Goal: Find specific page/section: Find specific page/section

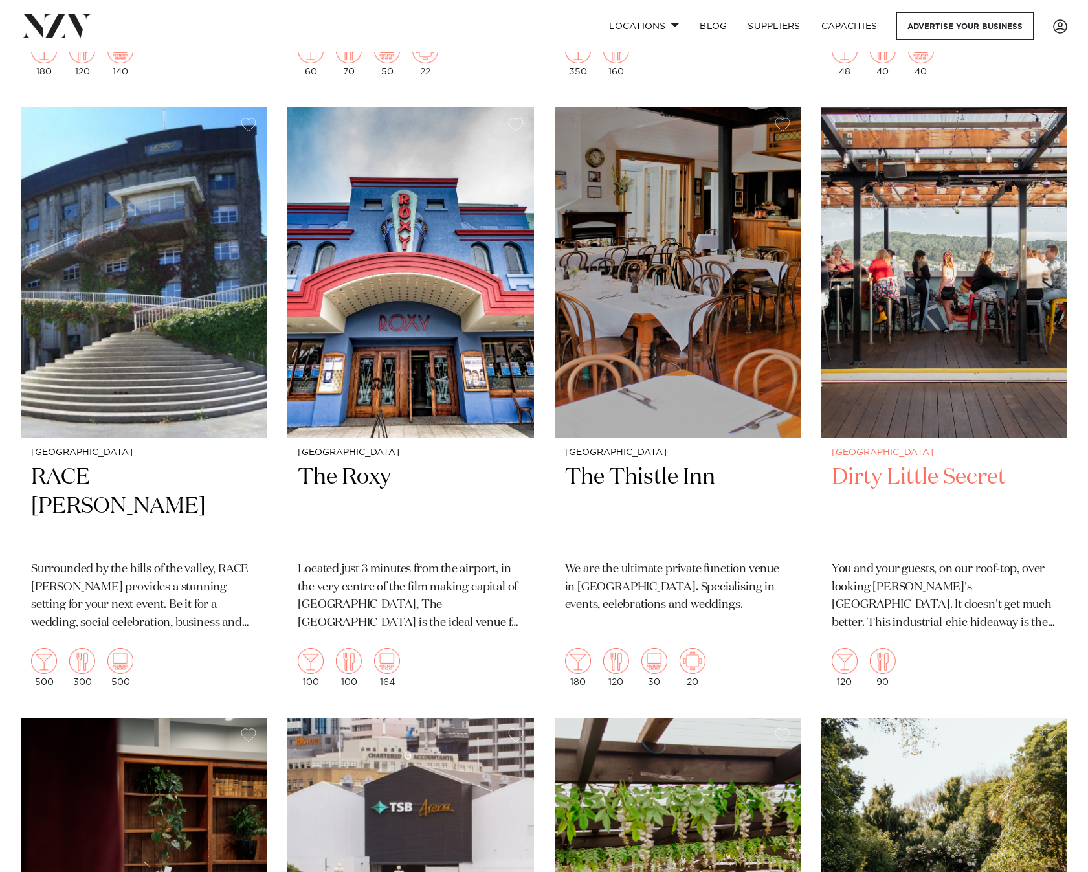
scroll to position [4530, 0]
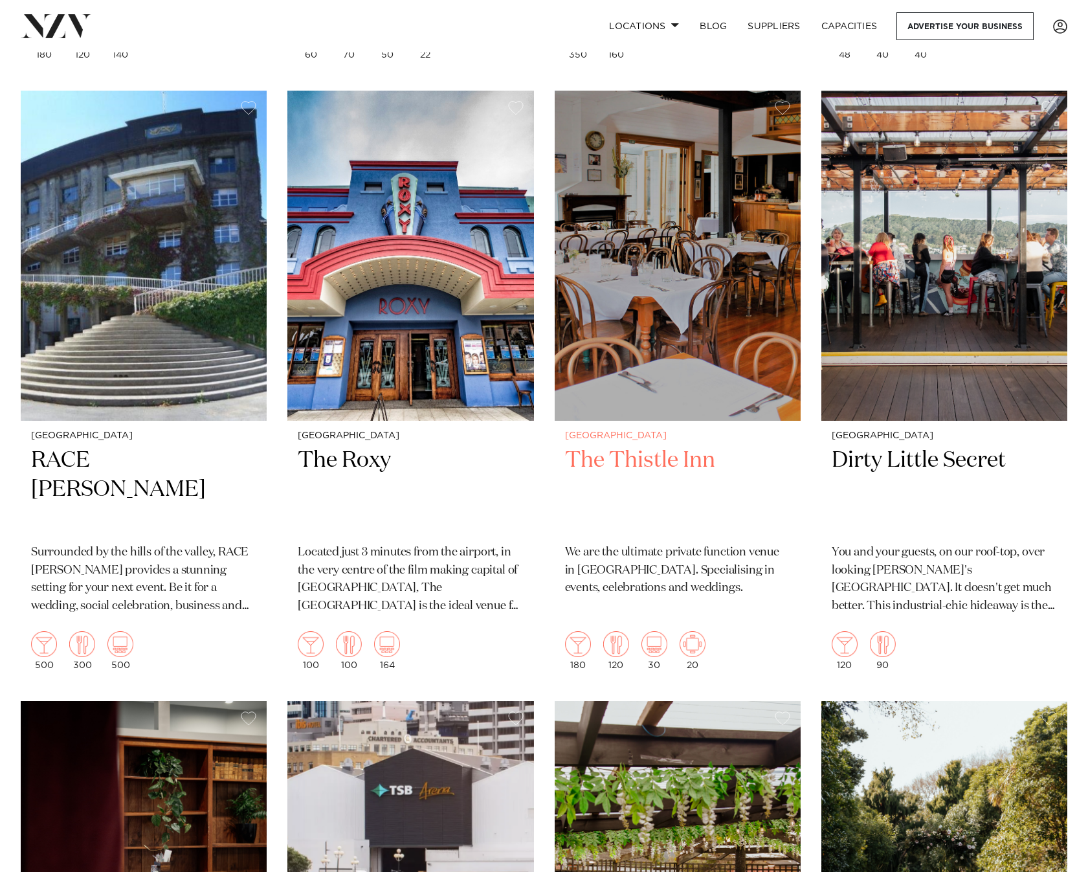
click at [650, 388] on img at bounding box center [678, 256] width 246 height 330
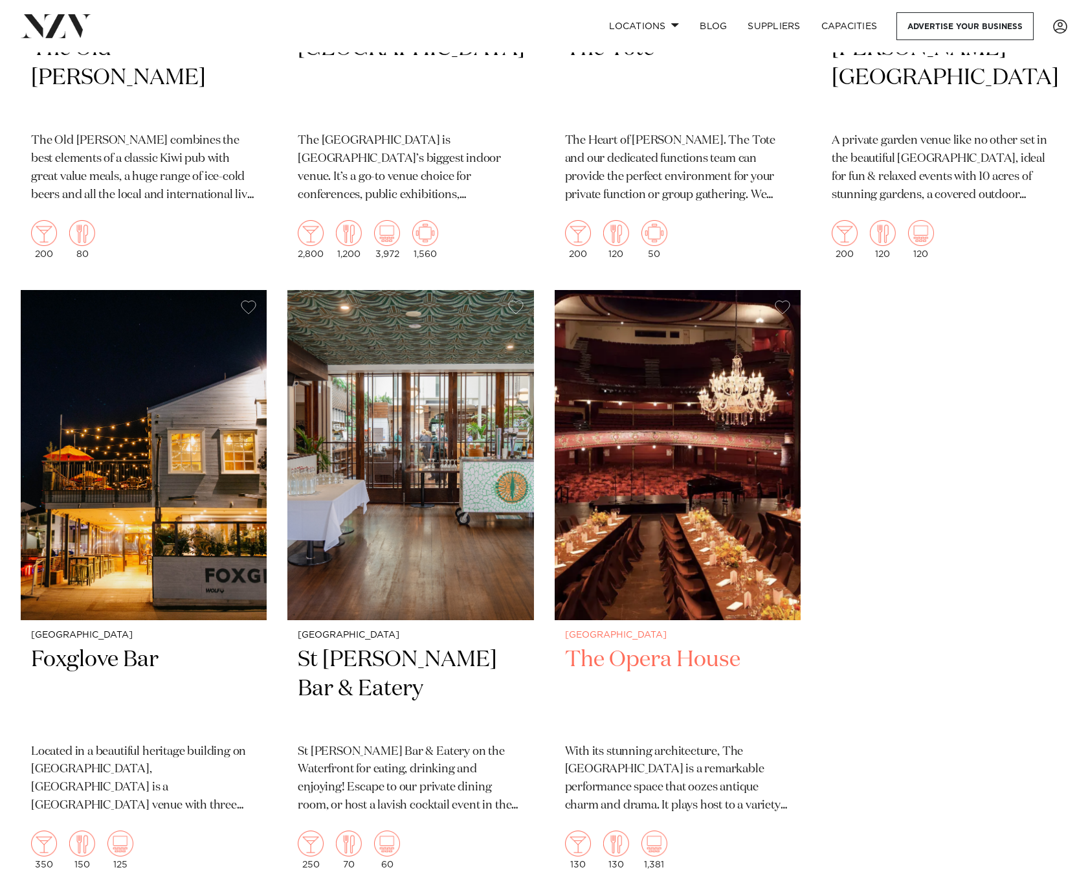
scroll to position [5565, 0]
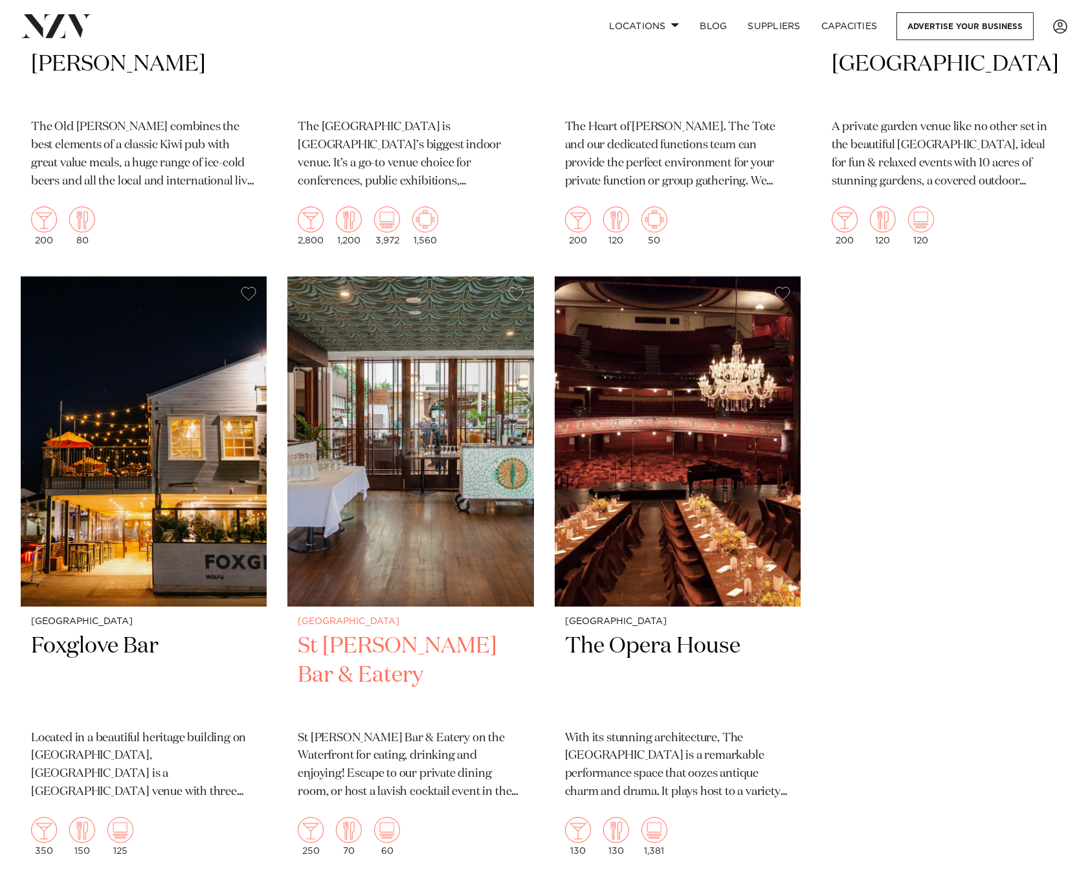
click at [442, 641] on h2 "St Johns Bar & Eatery" at bounding box center [410, 675] width 225 height 87
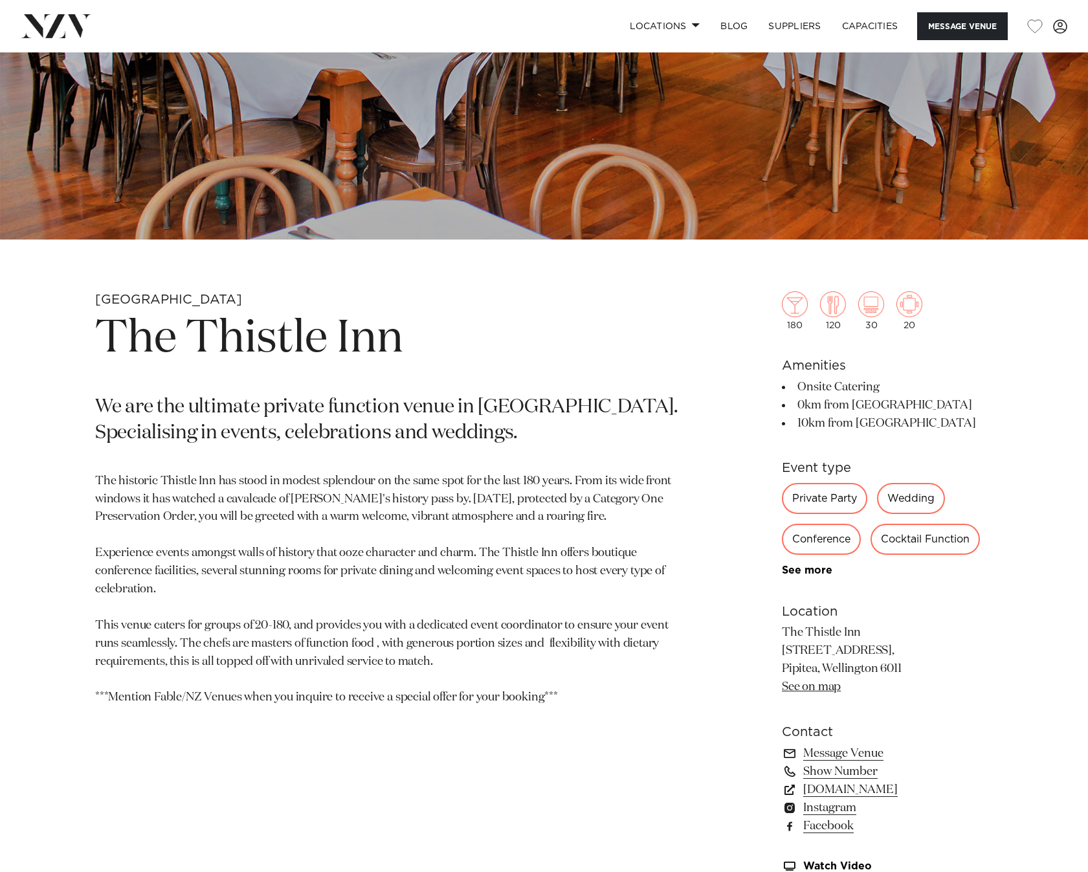
scroll to position [324, 0]
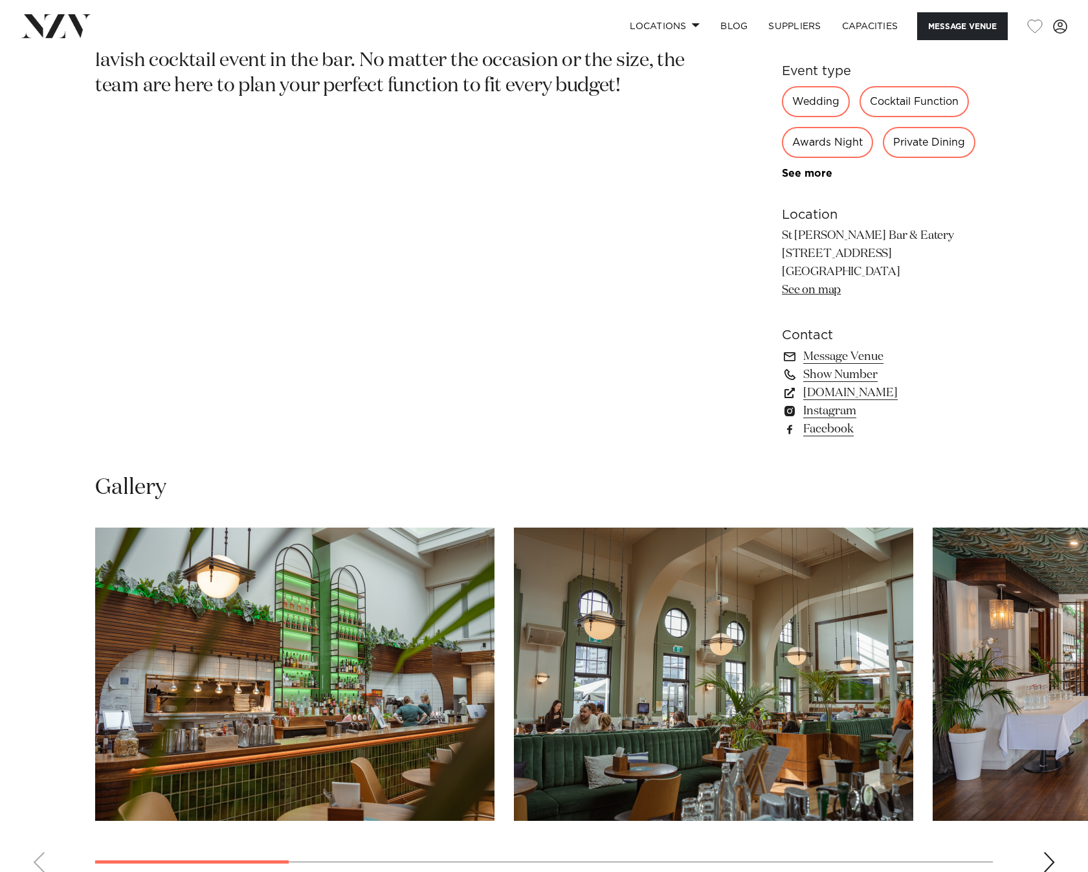
scroll to position [777, 0]
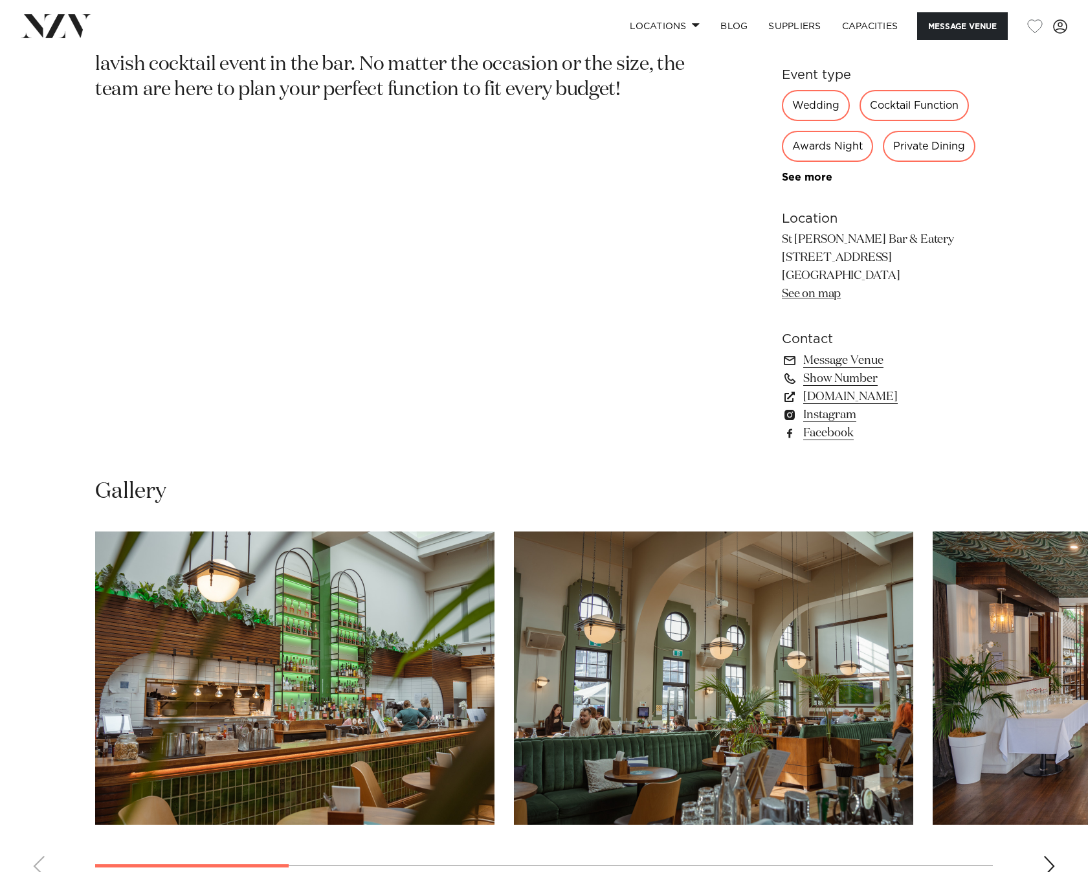
click at [938, 146] on div "Private Dining" at bounding box center [929, 146] width 93 height 31
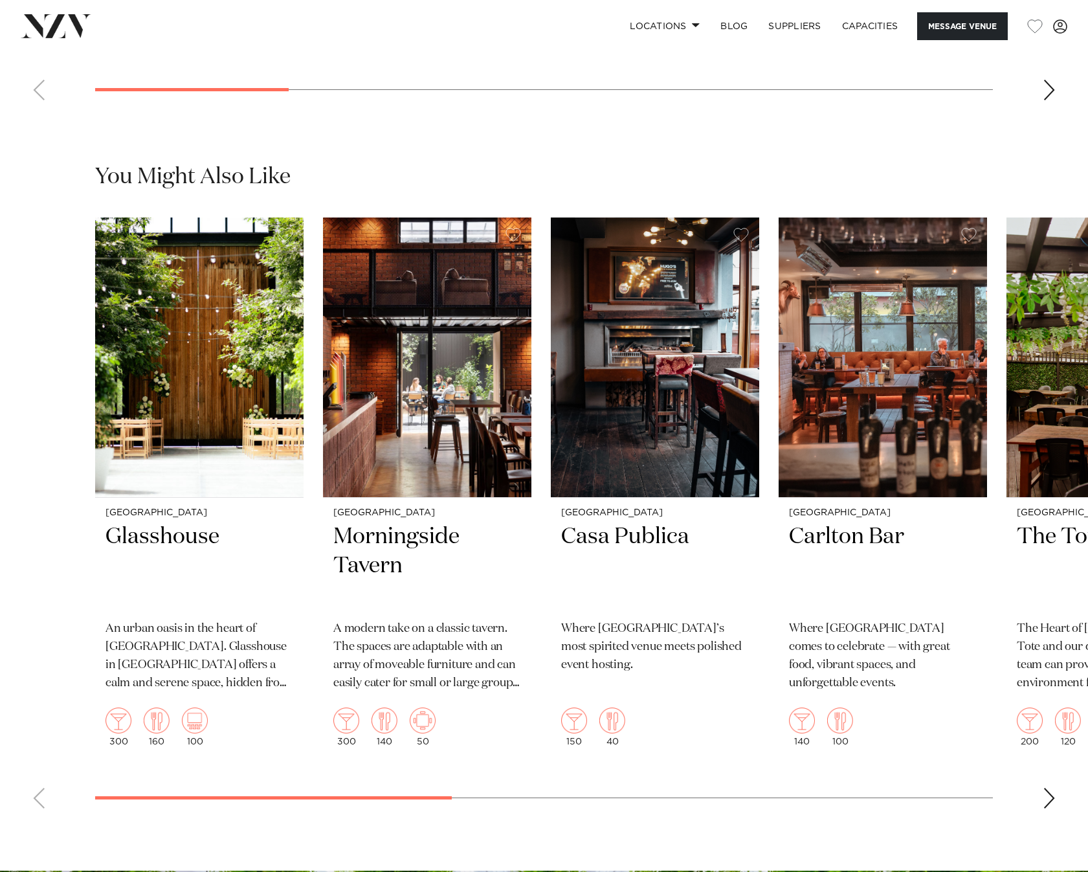
scroll to position [1553, 0]
